Goal: Communication & Community: Ask a question

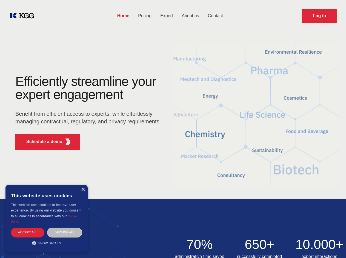
click at [173, 129] on div "Efficiently streamline your expert engagement Benefit from efficient access to …" at bounding box center [90, 114] width 166 height 79
click at [41, 142] on p "Schedule a demo" at bounding box center [44, 141] width 36 height 7
click at [83, 190] on div "× This website uses cookies This website uses cookies to improve user experienc…" at bounding box center [46, 219] width 82 height 68
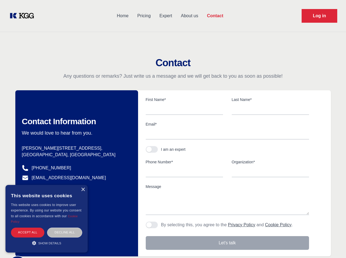
click at [28, 232] on div "Accept all" at bounding box center [27, 233] width 33 height 10
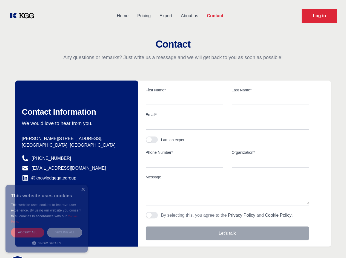
click at [65, 232] on div "Decline all" at bounding box center [64, 233] width 35 height 10
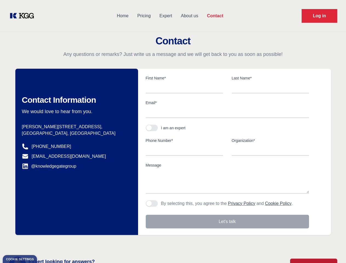
click at [47, 243] on main "Contact Any questions or remarks? Just write us a message and we will get back …" at bounding box center [173, 142] width 346 height 285
